Goal: Book appointment/travel/reservation

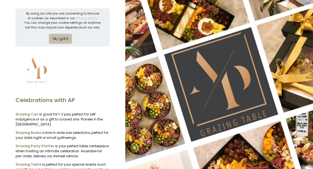
click at [58, 38] on button "Ok, I got it" at bounding box center [60, 39] width 23 height 10
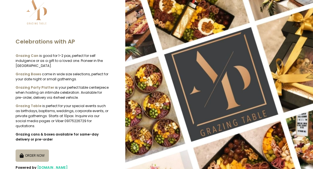
scroll to position [32, 0]
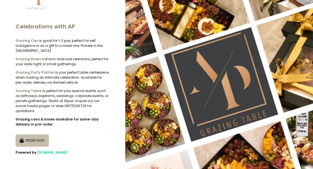
click at [35, 138] on button "ORDER NOW" at bounding box center [32, 140] width 33 height 12
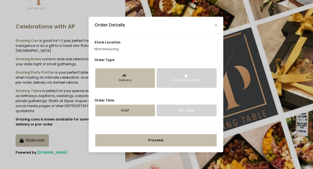
click at [183, 81] on div "Click and Collect" at bounding box center [186, 80] width 53 height 4
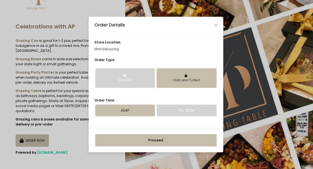
click at [183, 108] on link "Pre-Order" at bounding box center [187, 110] width 60 height 12
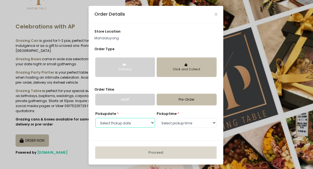
click at [140, 120] on select "Select Pickup date [DATE] [DATE] [DATE] [DATE] [DATE] [DATE] [DATE] [DATE] [DAT…" at bounding box center [125, 123] width 60 height 10
select select "[DATE]"
click at [95, 118] on select "Select Pickup date [DATE] [DATE] [DATE] [DATE] [DATE] [DATE] [DATE] [DATE] [DAT…" at bounding box center [125, 123] width 60 height 10
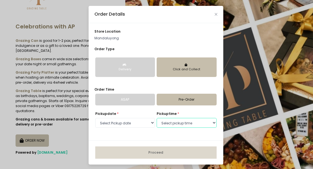
click at [188, 122] on select "Select pickup time 09:00 AM - 09:30 AM 09:30 AM - 10:00 AM 10:00 AM - 10:30 AM …" at bounding box center [187, 123] width 60 height 10
select select "13:30"
click at [157, 118] on select "Select pickup time 09:00 AM - 09:30 AM 09:30 AM - 10:00 AM 10:00 AM - 10:30 AM …" at bounding box center [187, 123] width 60 height 10
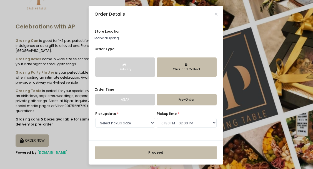
click at [167, 155] on button "Proceed" at bounding box center [156, 152] width 122 height 12
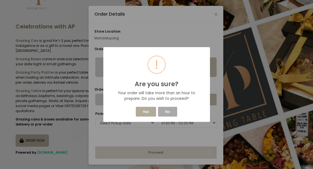
click at [151, 111] on button "Yes" at bounding box center [146, 111] width 20 height 10
